Goal: Task Accomplishment & Management: Manage account settings

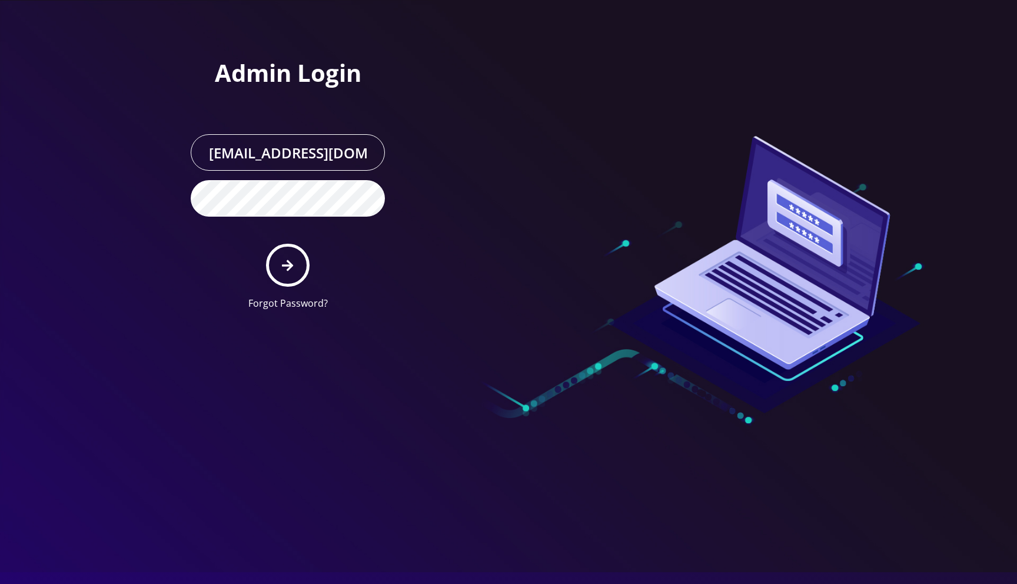
drag, startPoint x: 642, startPoint y: 72, endPoint x: 628, endPoint y: 78, distance: 15.0
click at [640, 73] on div at bounding box center [677, 160] width 336 height 320
click at [297, 260] on button "submit" at bounding box center [287, 265] width 43 height 43
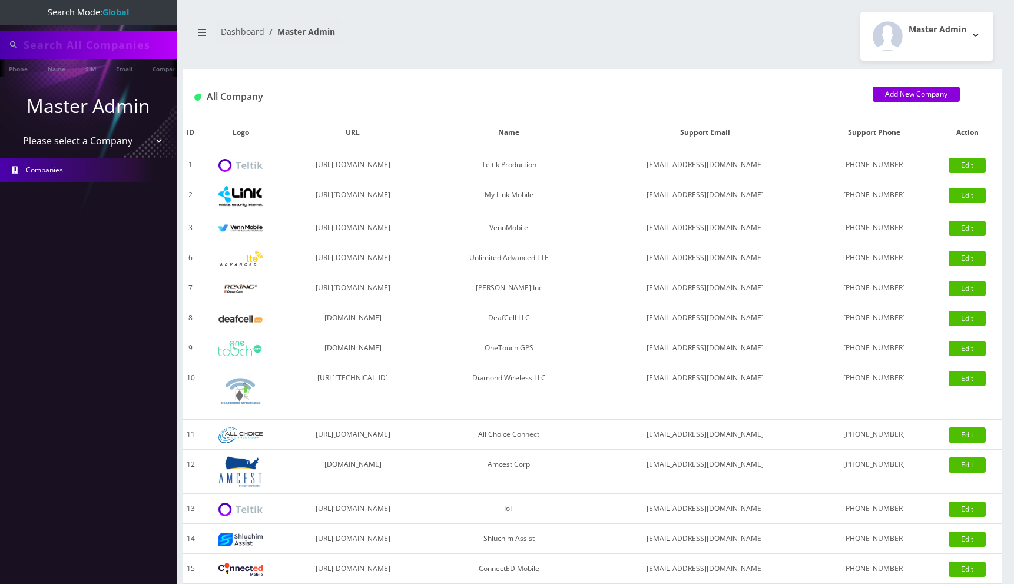
type input "89010303300113703707"
drag, startPoint x: 605, startPoint y: 79, endPoint x: 220, endPoint y: 101, distance: 386.3
click at [605, 79] on div "All Company Add New Company" at bounding box center [592, 92] width 819 height 46
click at [71, 142] on select "Please select a Company Teltik Production My Link Mobile VennMobile Unlimited A…" at bounding box center [89, 142] width 150 height 22
select select "1"
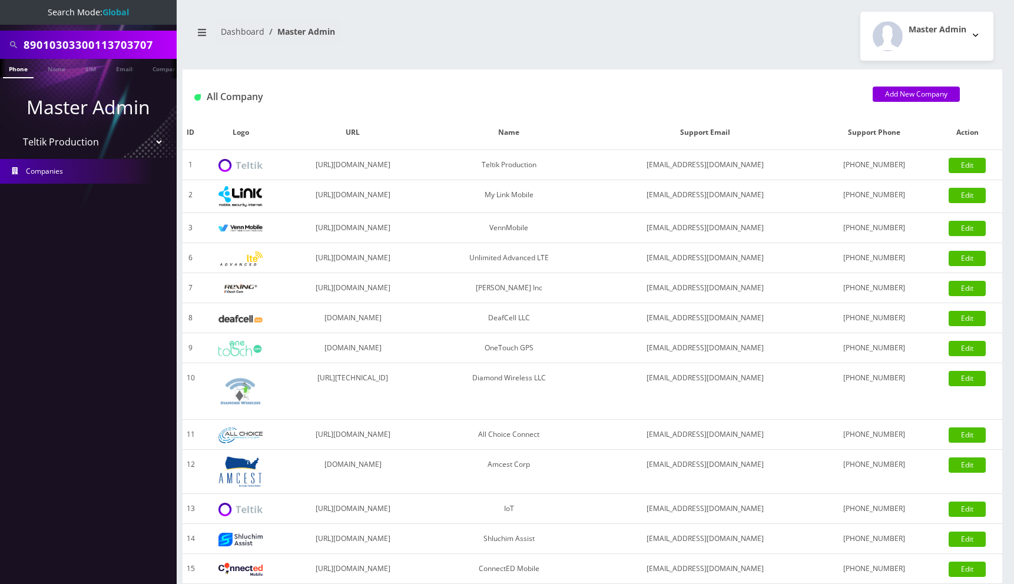
click at [14, 131] on select "Please select a Company Teltik Production My Link Mobile VennMobile Unlimited A…" at bounding box center [89, 142] width 150 height 22
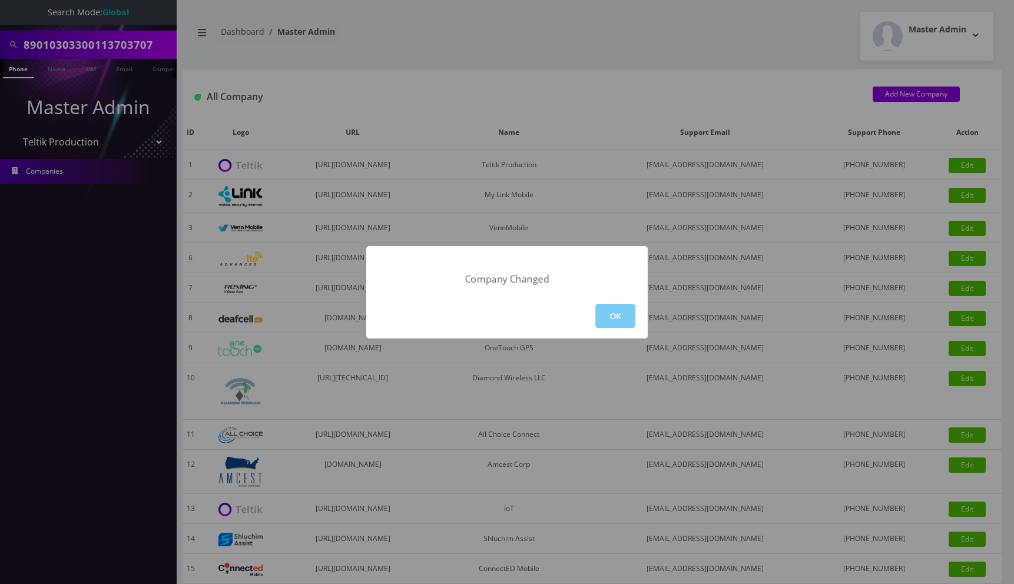
click at [616, 310] on button "OK" at bounding box center [615, 316] width 40 height 24
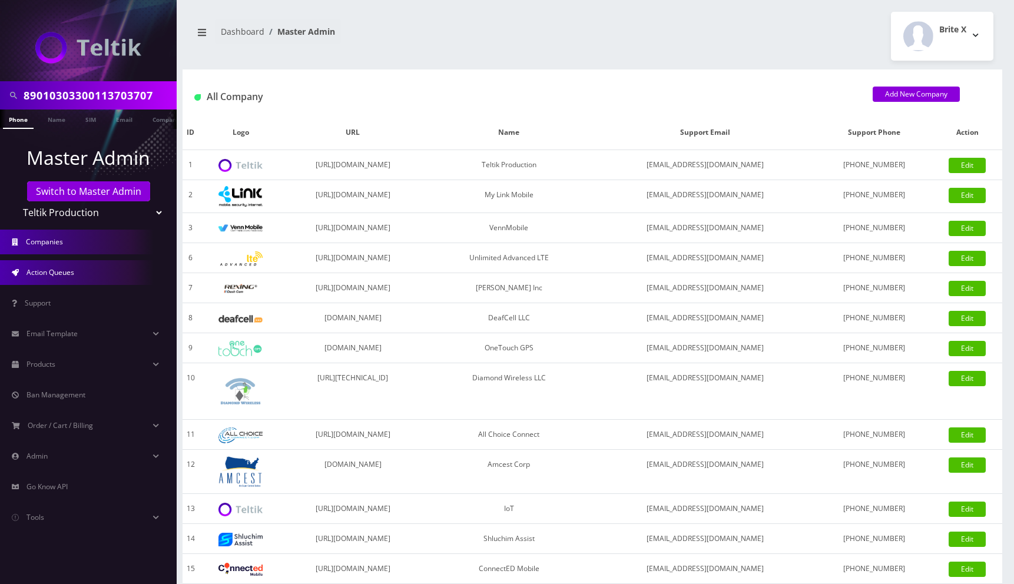
click at [86, 277] on link "Action Queues" at bounding box center [88, 272] width 177 height 25
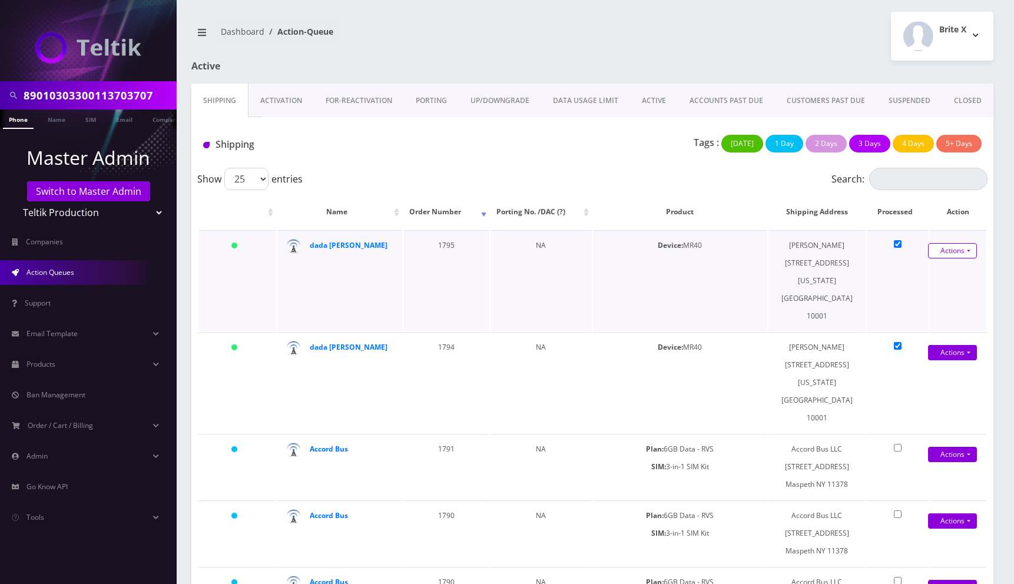
click at [949, 254] on link "Actions" at bounding box center [952, 250] width 49 height 15
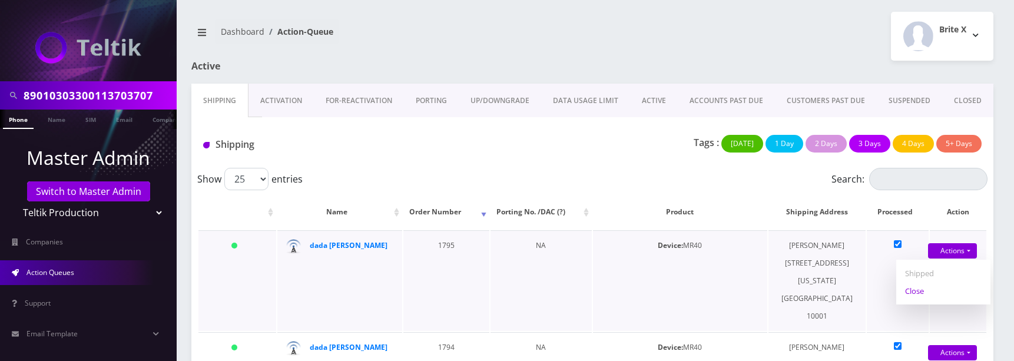
click at [936, 290] on link "Close" at bounding box center [943, 291] width 94 height 18
type input "08/20/2025"
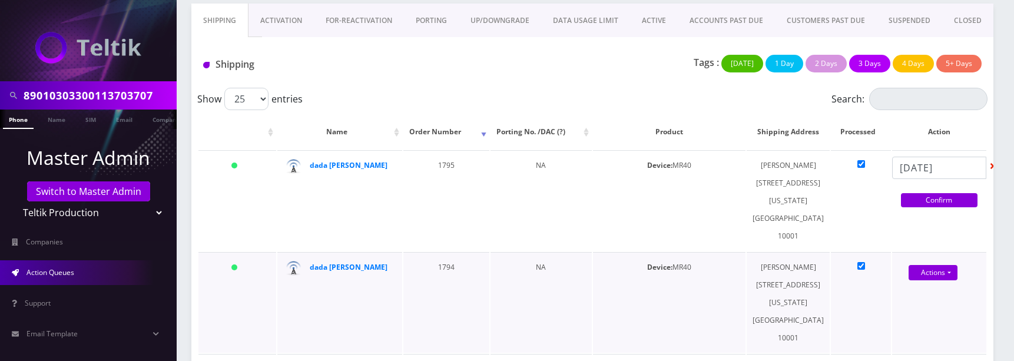
scroll to position [81, 0]
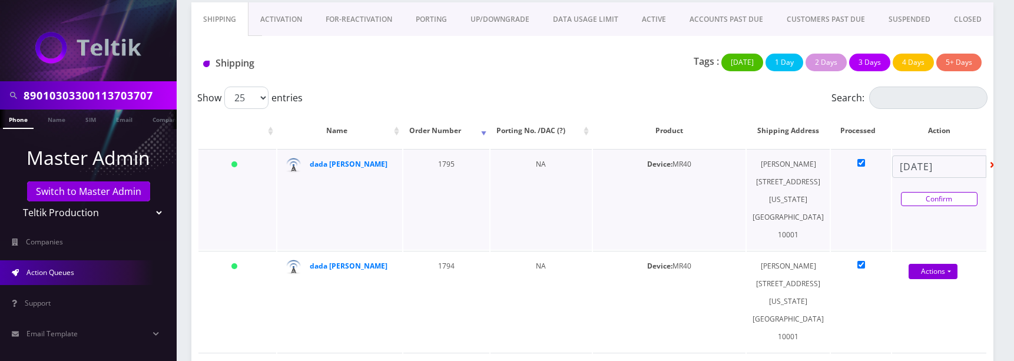
click at [928, 206] on link "Confirm" at bounding box center [939, 199] width 77 height 14
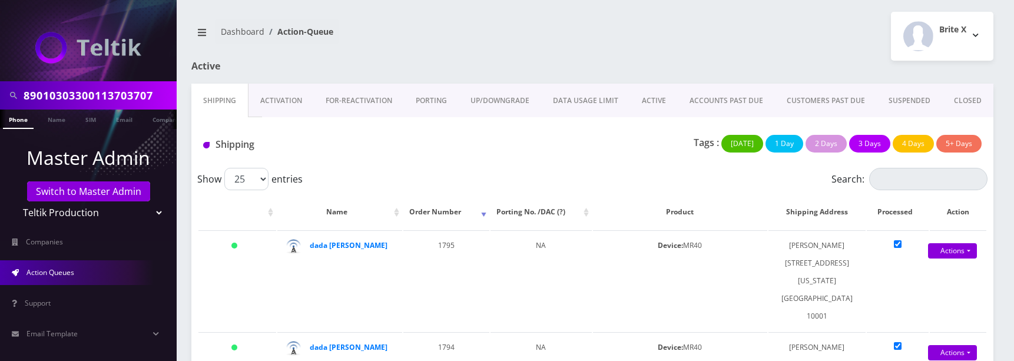
click at [636, 47] on div "Brite X Logout" at bounding box center [797, 36] width 410 height 49
click at [631, 44] on div "Brite X Logout" at bounding box center [797, 36] width 410 height 49
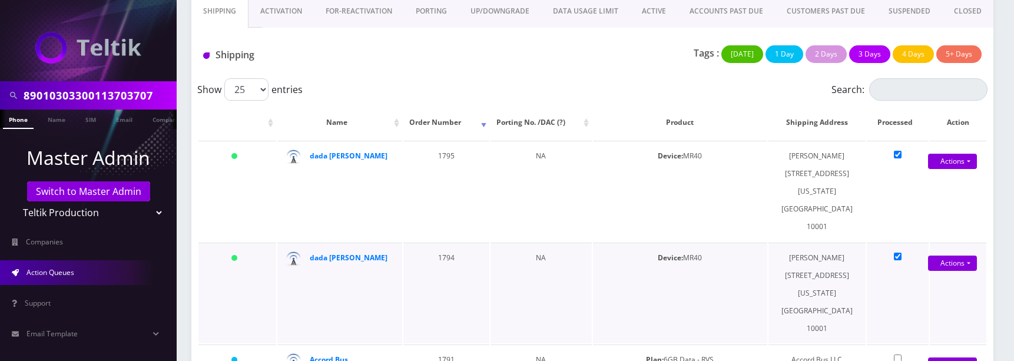
scroll to position [91, 0]
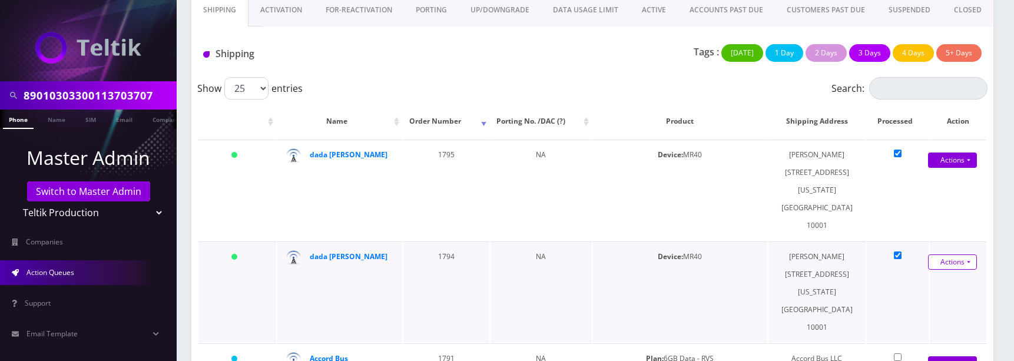
click at [948, 254] on link "Actions" at bounding box center [952, 261] width 49 height 15
click at [953, 168] on link "Actions" at bounding box center [952, 159] width 49 height 15
click at [590, 68] on div "Tags : [DATE] 1 Day 2 Days 3 Days 4 Days 5+ Days" at bounding box center [725, 56] width 530 height 24
click at [596, 59] on div "Tags : [DATE] 1 Day 2 Days 3 Days 4 Days 5+ Days" at bounding box center [725, 56] width 530 height 24
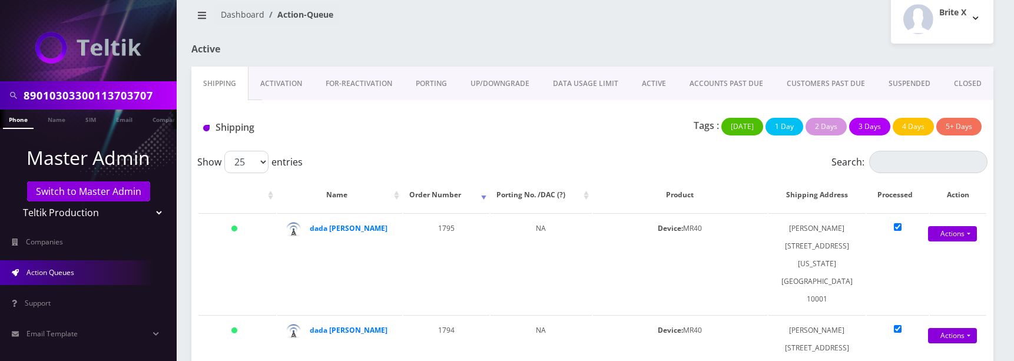
scroll to position [15, 0]
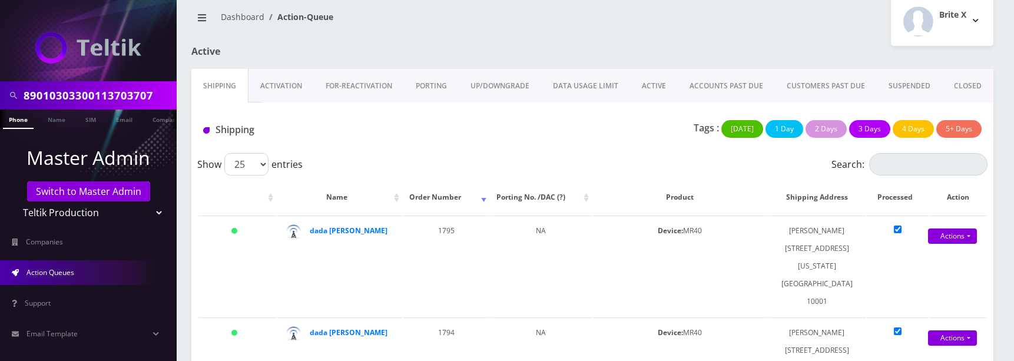
click at [272, 88] on link "Activation" at bounding box center [280, 86] width 65 height 34
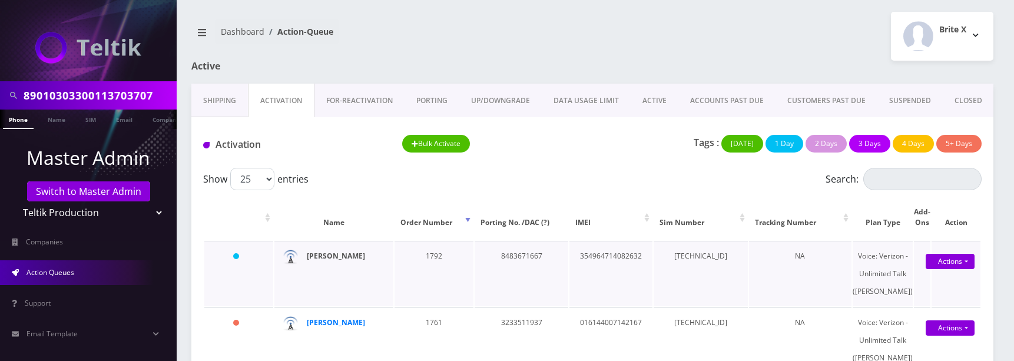
click at [356, 257] on strong "[PERSON_NAME]" at bounding box center [336, 256] width 58 height 10
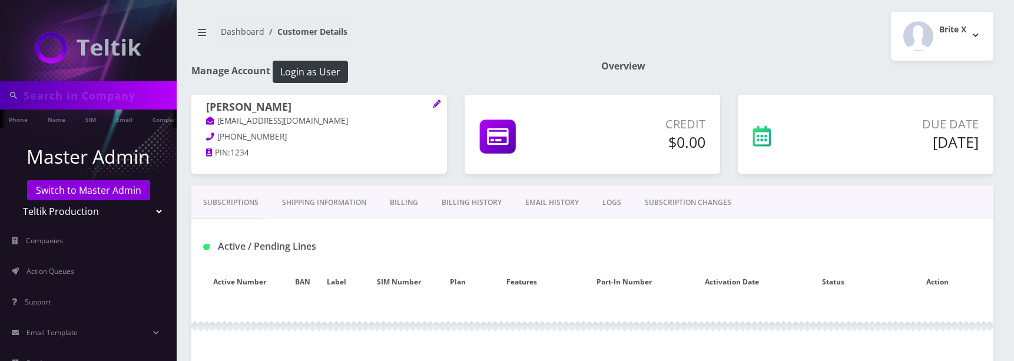
type input "89010303300113703707"
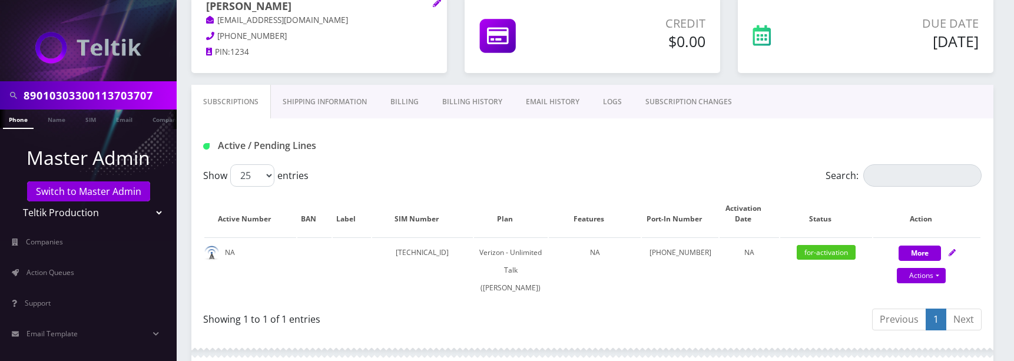
scroll to position [100, 0]
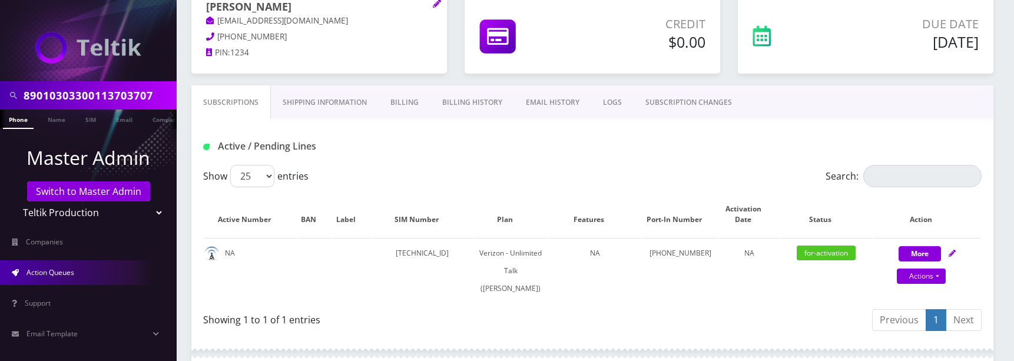
click at [65, 263] on link "Action Queues" at bounding box center [88, 272] width 177 height 25
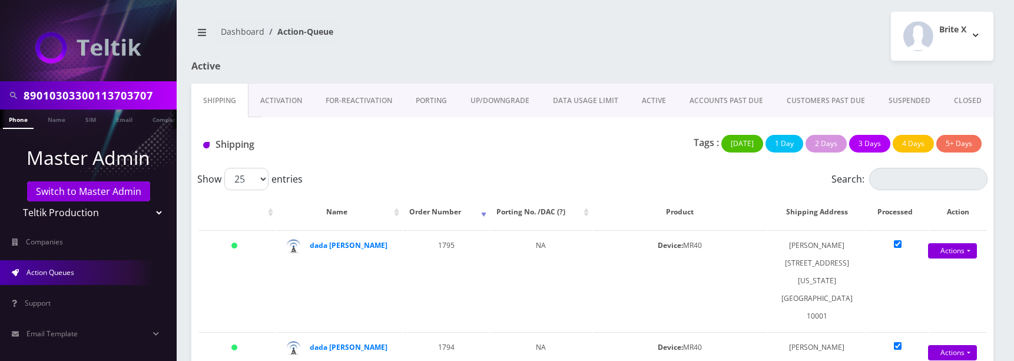
click at [653, 42] on div "Brite X Logout" at bounding box center [797, 36] width 410 height 49
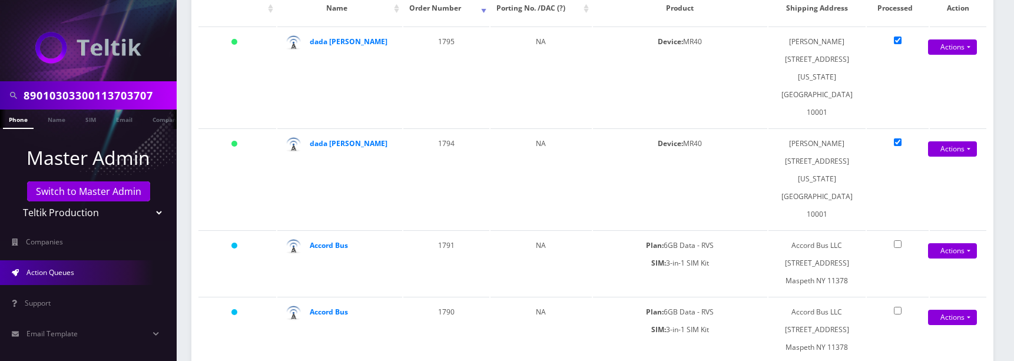
scroll to position [204, 0]
click at [959, 141] on link "Actions" at bounding box center [952, 148] width 49 height 15
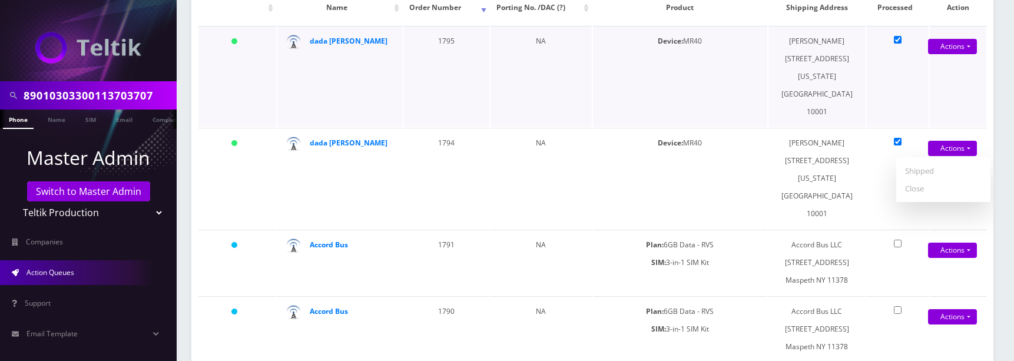
click at [715, 76] on td "Device: MR40" at bounding box center [680, 76] width 174 height 101
click at [689, 87] on td "Device: MR40" at bounding box center [680, 76] width 174 height 101
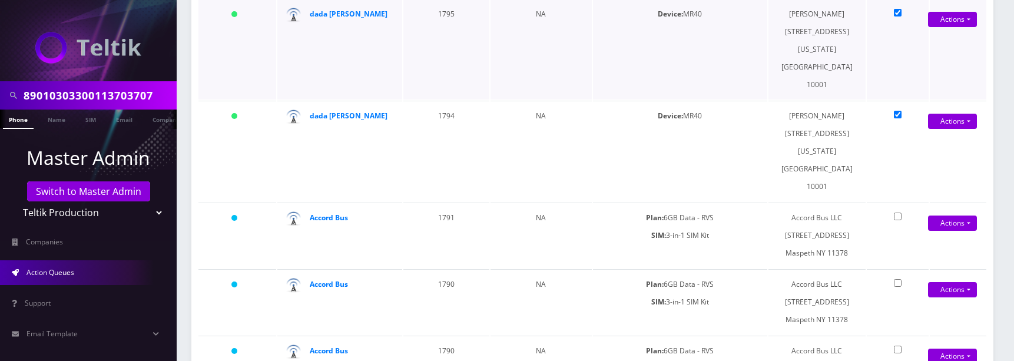
scroll to position [234, 0]
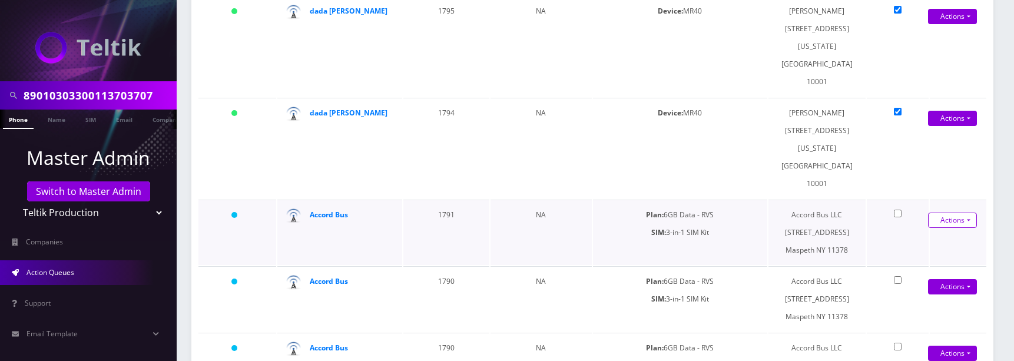
click at [953, 24] on link "Actions" at bounding box center [952, 16] width 49 height 15
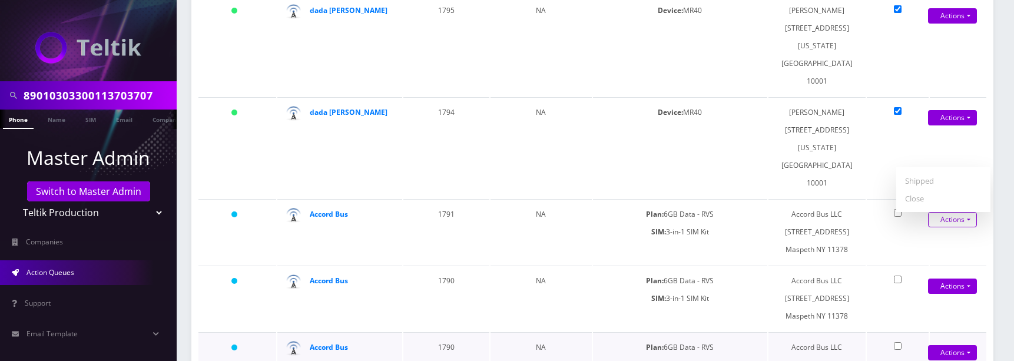
scroll to position [0, 0]
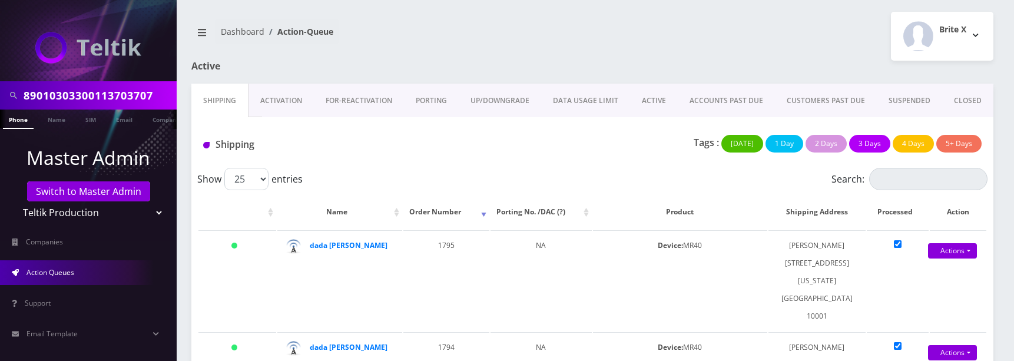
click at [607, 71] on div at bounding box center [729, 72] width 546 height 23
click at [645, 69] on div at bounding box center [729, 72] width 546 height 23
drag, startPoint x: 573, startPoint y: 28, endPoint x: 287, endPoint y: 151, distance: 311.5
click at [573, 28] on nav "Dashboard Action-Queue" at bounding box center [387, 36] width 392 height 34
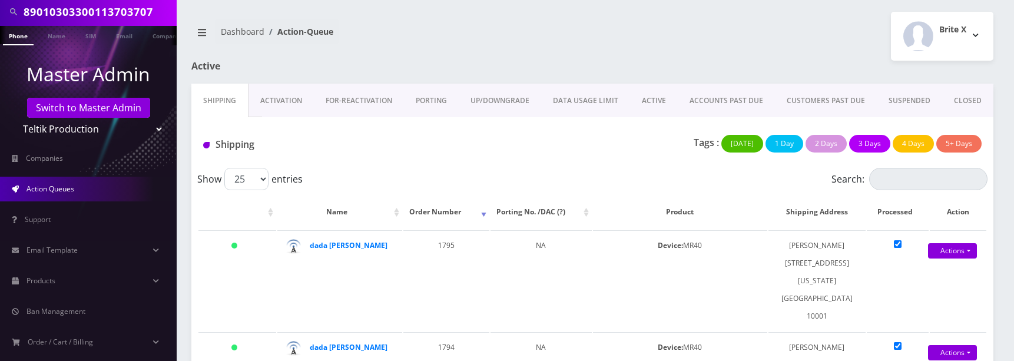
scroll to position [84, 0]
click at [49, 245] on span "Email Template" at bounding box center [51, 249] width 51 height 10
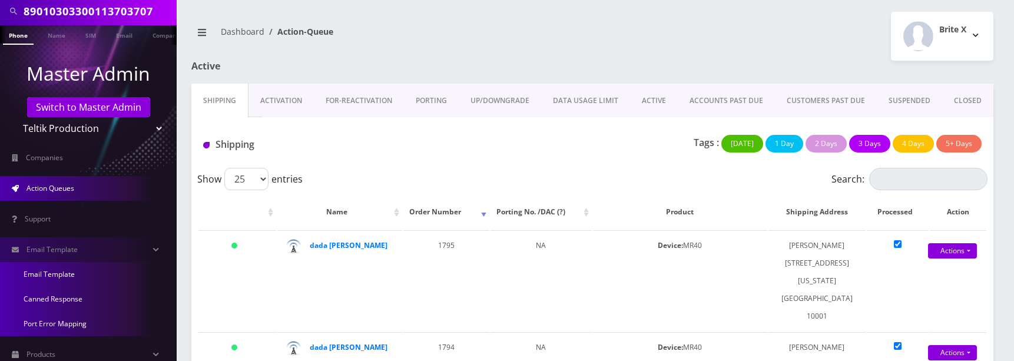
click at [48, 274] on link "Email Template" at bounding box center [88, 274] width 177 height 25
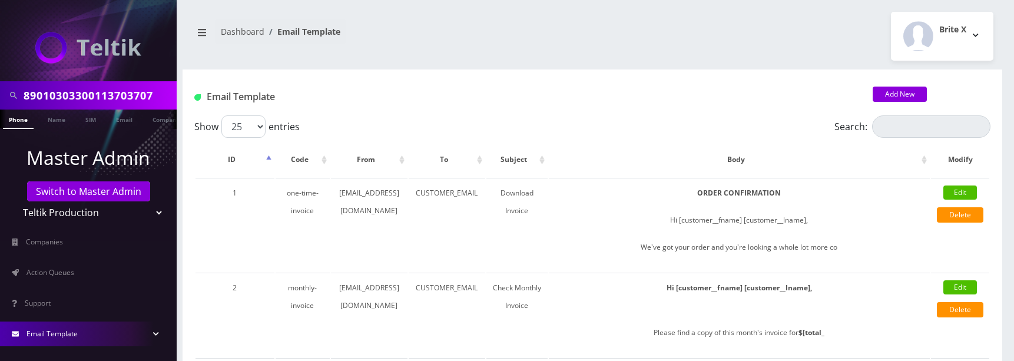
click at [655, 44] on div "Brite X Logout" at bounding box center [797, 36] width 410 height 49
click at [645, 50] on div "Brite X Logout" at bounding box center [797, 36] width 410 height 49
click at [381, 39] on nav "Dashboard Email Template" at bounding box center [387, 36] width 392 height 34
click at [236, 31] on link "Dashboard" at bounding box center [243, 31] width 44 height 11
click at [760, 34] on div "Brite X Logout" at bounding box center [797, 36] width 410 height 49
